Goal: Information Seeking & Learning: Learn about a topic

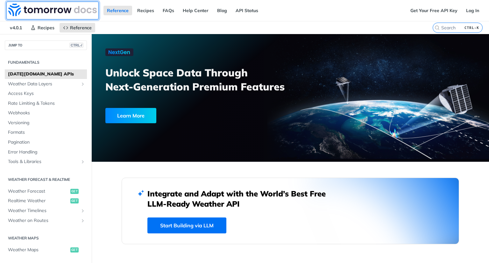
click at [46, 7] on img at bounding box center [52, 9] width 88 height 13
click at [39, 82] on span "Weather Data Layers" at bounding box center [43, 84] width 71 height 6
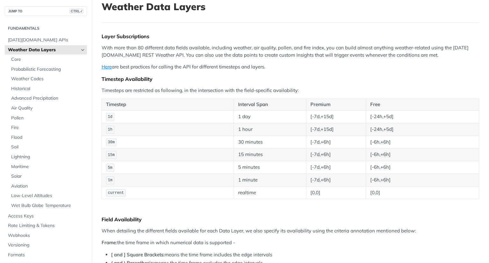
scroll to position [36, 0]
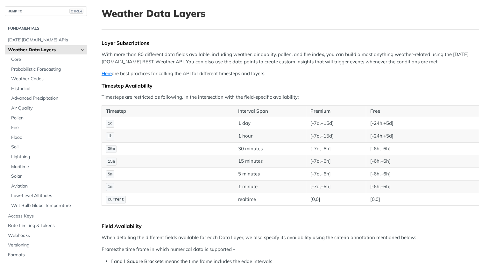
click at [51, 47] on span "Weather Data Layers" at bounding box center [43, 50] width 71 height 6
click at [29, 237] on span "Webhooks" at bounding box center [46, 235] width 77 height 6
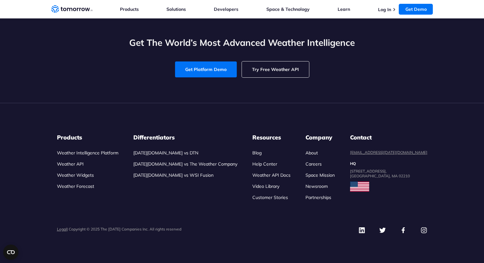
scroll to position [2778, 0]
